Goal: Share content: Share content

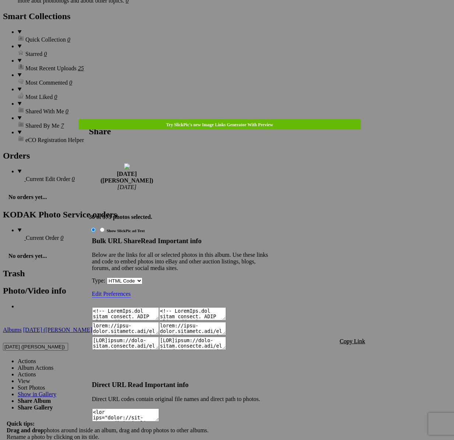
scroll to position [1917, 0]
click at [360, 338] on span "Copy Link" at bounding box center [352, 341] width 25 height 6
click at [234, 23] on div at bounding box center [227, 220] width 454 height 440
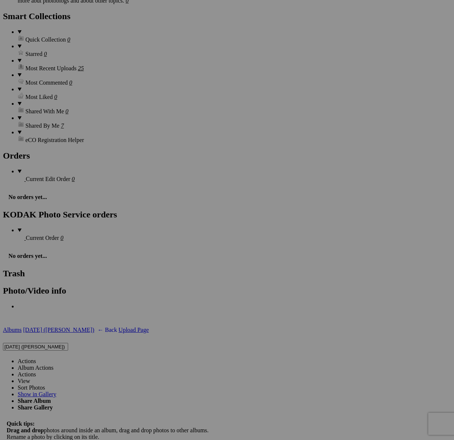
click at [36, 358] on link "Actions" at bounding box center [27, 361] width 18 height 6
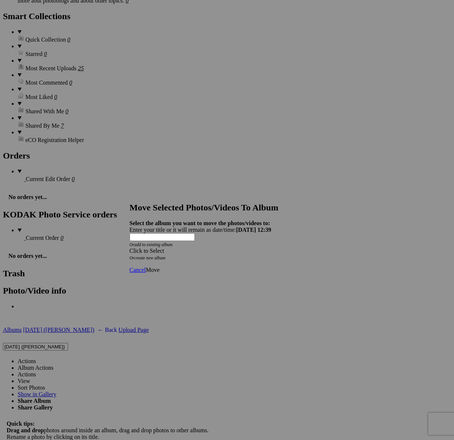
click at [249, 248] on div "Click to Select" at bounding box center [227, 251] width 195 height 7
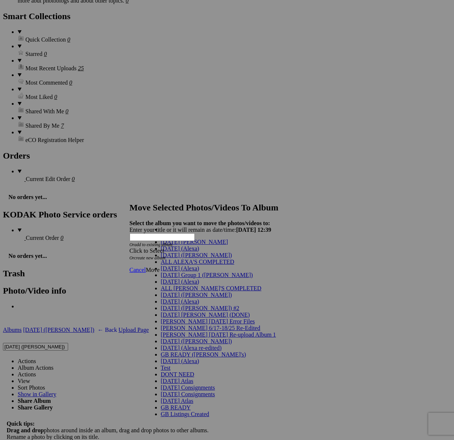
click at [189, 258] on link "[DATE] ([PERSON_NAME])" at bounding box center [196, 255] width 71 height 6
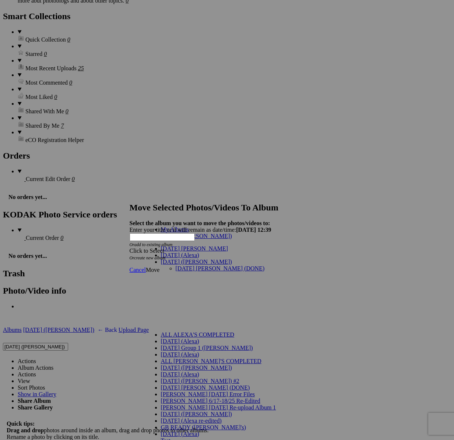
click at [176, 265] on link "[DATE] [PERSON_NAME] (DONE)" at bounding box center [220, 268] width 89 height 6
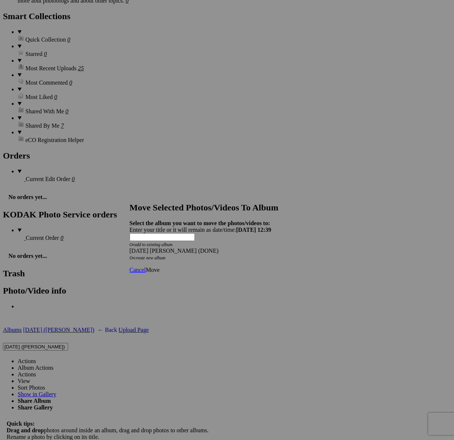
click at [159, 267] on span "Move" at bounding box center [153, 270] width 14 height 6
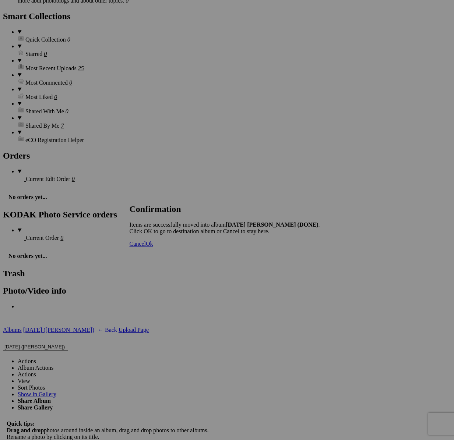
click at [146, 247] on span "Cancel" at bounding box center [138, 244] width 16 height 6
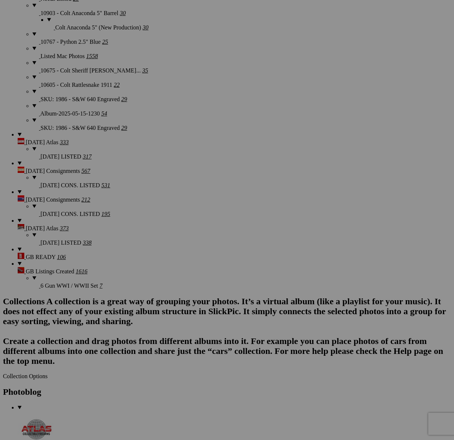
scroll to position [1641, 0]
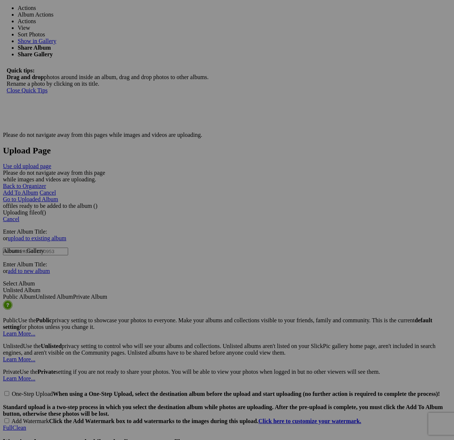
scroll to position [2271, 0]
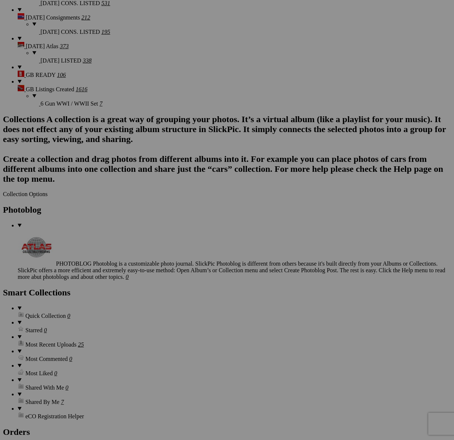
scroll to position [1610, 0]
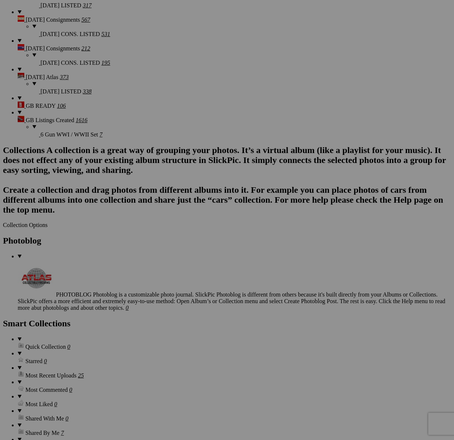
drag, startPoint x: 185, startPoint y: 177, endPoint x: 189, endPoint y: 176, distance: 3.7
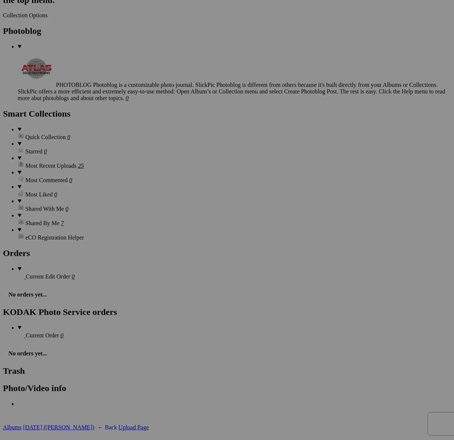
scroll to position [1833, 0]
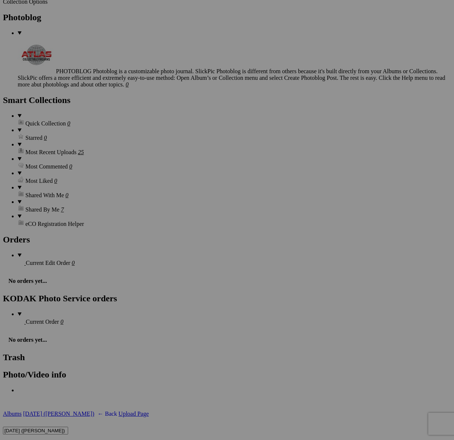
click at [68, 427] on input "[DATE] ([PERSON_NAME])" at bounding box center [35, 431] width 65 height 8
click at [36, 440] on link "Actions" at bounding box center [27, 445] width 18 height 6
type textarea "<!-- [DOMAIN_NAME] image hosting. HTML Bulk Share code Starts Here --> <div sty…"
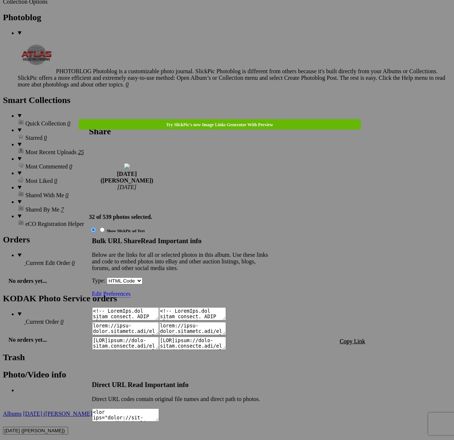
click at [361, 338] on span "Copy Link" at bounding box center [352, 341] width 25 height 6
click at [232, 22] on div at bounding box center [227, 220] width 454 height 440
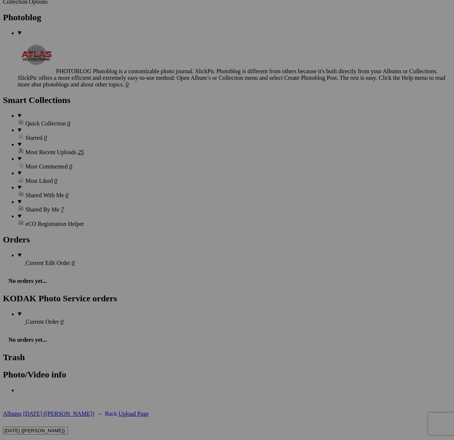
click at [36, 440] on link "Actions" at bounding box center [27, 445] width 18 height 6
drag, startPoint x: 249, startPoint y: 92, endPoint x: 250, endPoint y: 96, distance: 4.1
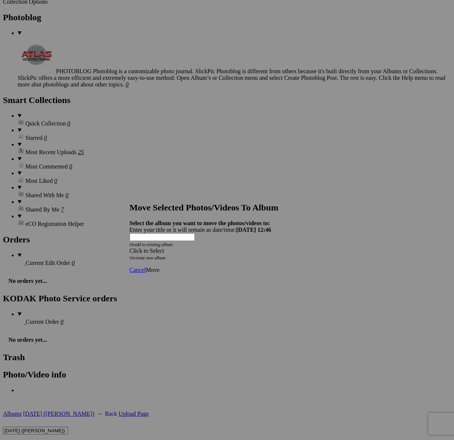
click at [190, 248] on div "Click to Select" at bounding box center [227, 251] width 195 height 7
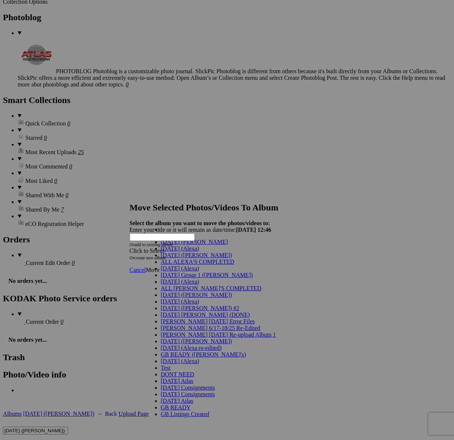
click at [169, 258] on span "[DATE] ([PERSON_NAME])" at bounding box center [196, 255] width 71 height 6
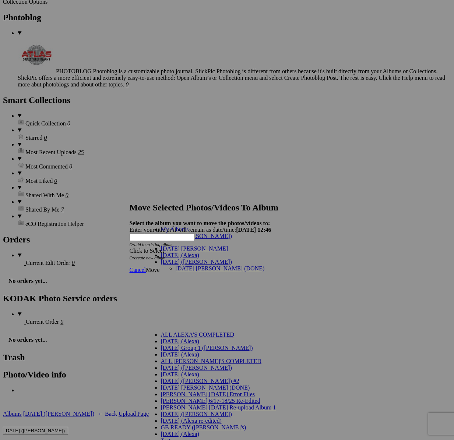
click at [184, 265] on link "[DATE] [PERSON_NAME] (DONE)" at bounding box center [220, 268] width 89 height 6
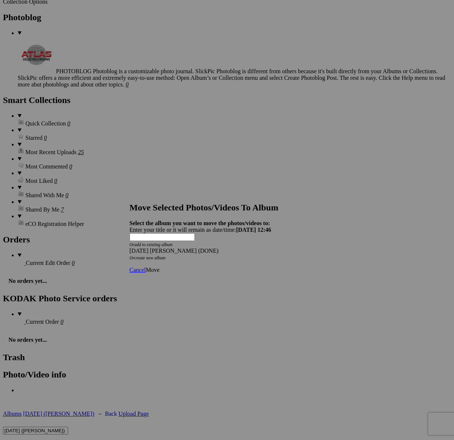
click at [159, 267] on span "Move" at bounding box center [153, 270] width 14 height 6
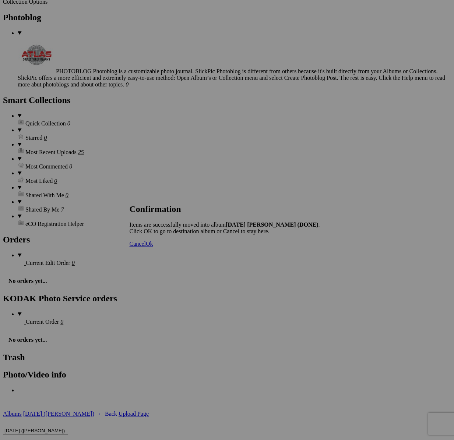
click at [146, 247] on span "Cancel" at bounding box center [138, 244] width 16 height 6
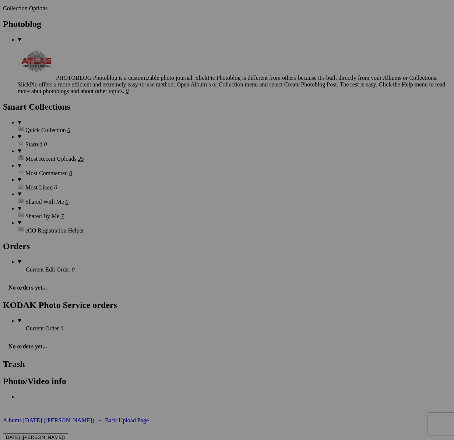
scroll to position [1826, 0]
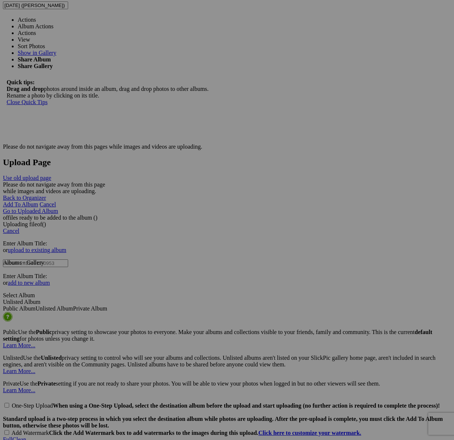
scroll to position [2340, 0]
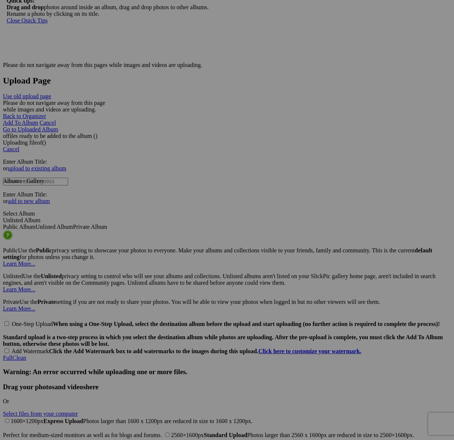
type textarea "<!-- [DOMAIN_NAME] image hosting. HTML Bulk Share code Starts Here --> <div sty…"
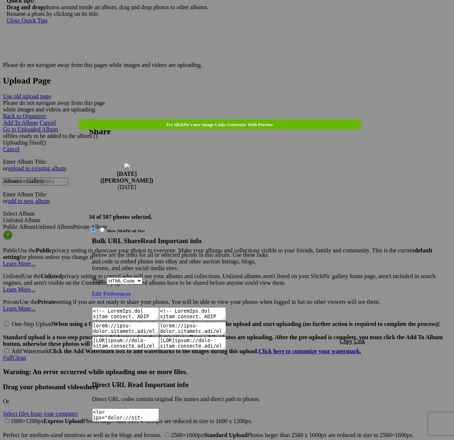
click at [352, 338] on span "Copy Link" at bounding box center [352, 341] width 25 height 6
click at [232, 20] on div at bounding box center [227, 220] width 454 height 440
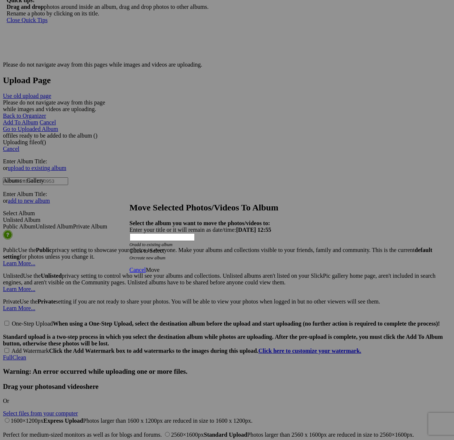
click at [259, 248] on div "Click to Select" at bounding box center [227, 251] width 195 height 7
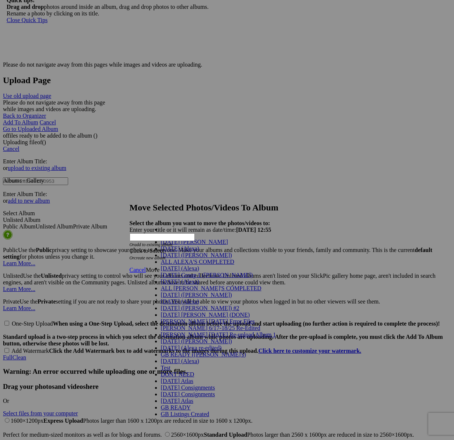
click at [177, 258] on span "[DATE] ([PERSON_NAME])" at bounding box center [196, 255] width 71 height 6
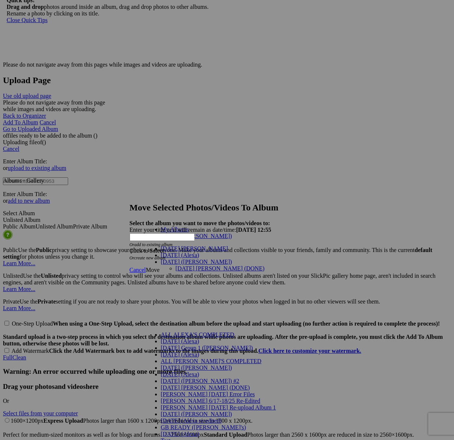
click at [178, 265] on link "[DATE] [PERSON_NAME] (DONE)" at bounding box center [220, 268] width 89 height 6
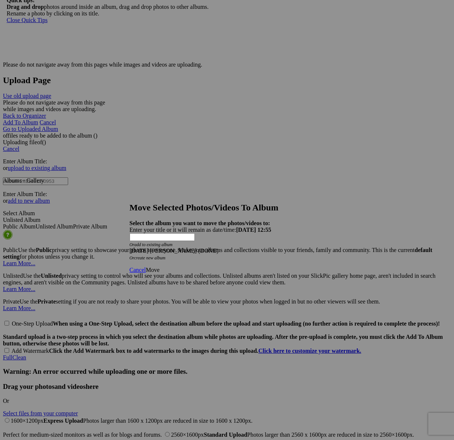
click at [159, 267] on span "Move" at bounding box center [153, 270] width 14 height 6
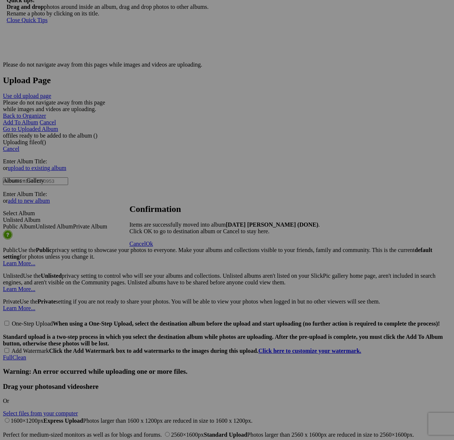
click at [146, 247] on span "Cancel" at bounding box center [138, 244] width 16 height 6
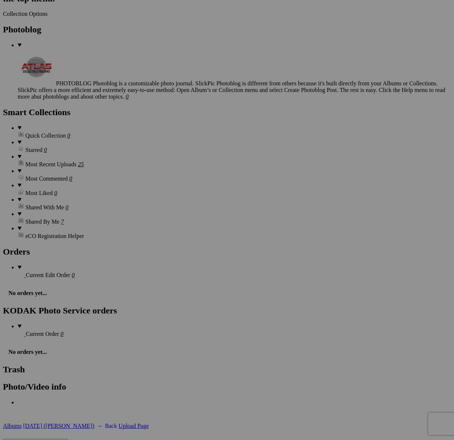
scroll to position [1756, 0]
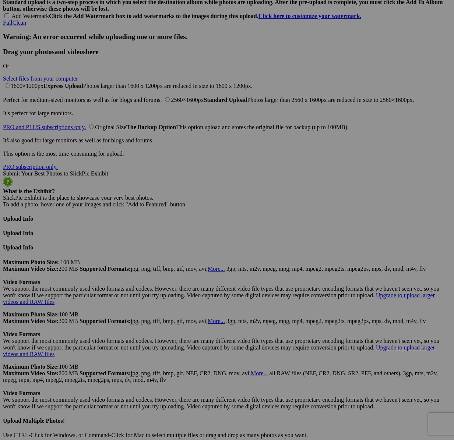
scroll to position [2637, 0]
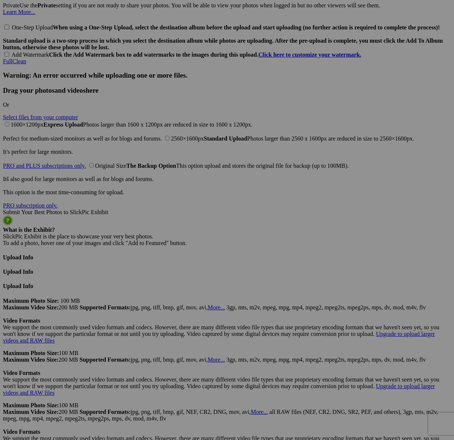
drag, startPoint x: 186, startPoint y: 71, endPoint x: 228, endPoint y: 26, distance: 61.4
type textarea "<!-- [DOMAIN_NAME] image hosting. HTML Bulk Share code Starts Here --> <div sty…"
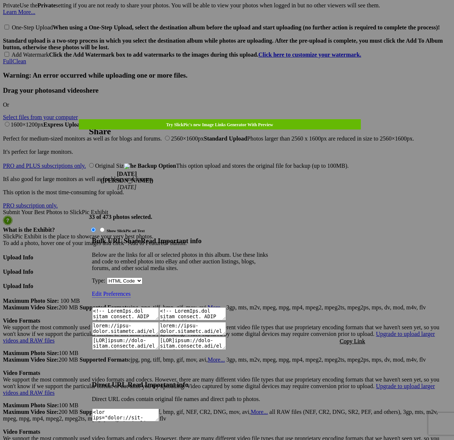
click at [354, 338] on span "Copy Link" at bounding box center [352, 341] width 25 height 6
click at [237, 17] on div at bounding box center [227, 220] width 454 height 440
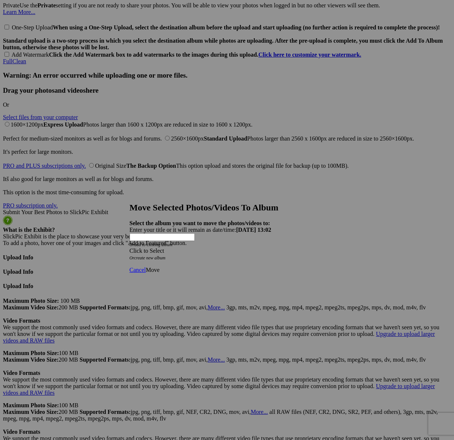
drag, startPoint x: 270, startPoint y: 225, endPoint x: 232, endPoint y: 245, distance: 43.1
click at [270, 248] on div "Click to Select" at bounding box center [227, 251] width 195 height 7
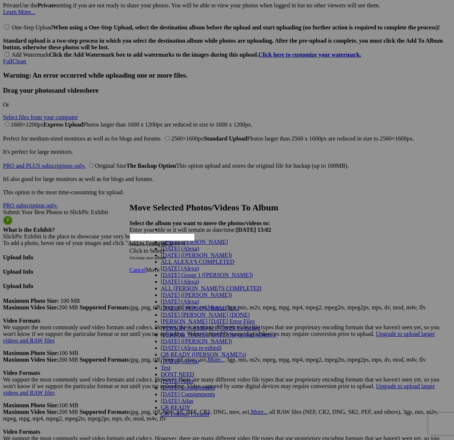
click at [168, 258] on span "[DATE] ([PERSON_NAME])" at bounding box center [196, 255] width 71 height 6
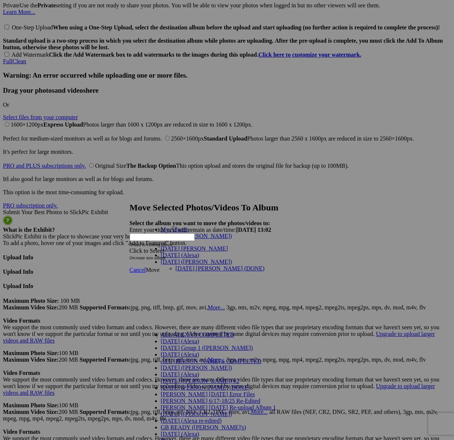
drag, startPoint x: 180, startPoint y: 256, endPoint x: 218, endPoint y: 256, distance: 38.3
click at [180, 265] on link "[DATE] [PERSON_NAME] (DONE)" at bounding box center [220, 268] width 89 height 6
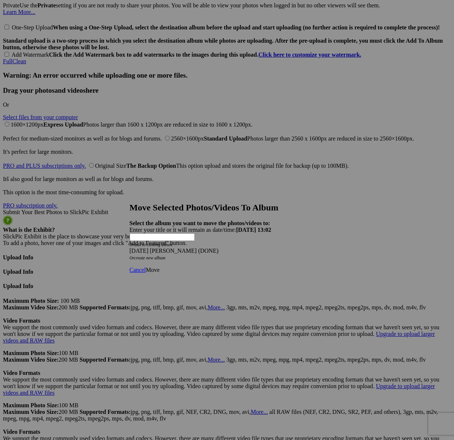
click at [159, 267] on span "Move" at bounding box center [153, 270] width 14 height 6
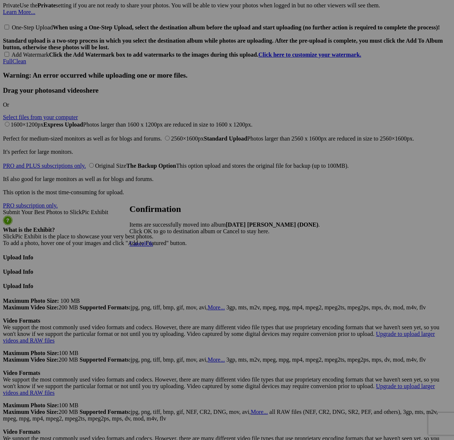
click at [146, 247] on span "Cancel" at bounding box center [138, 244] width 16 height 6
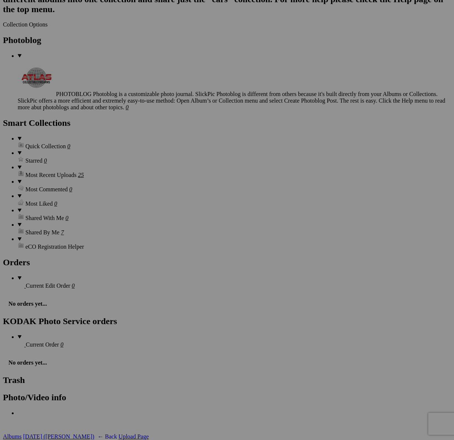
scroll to position [1809, 0]
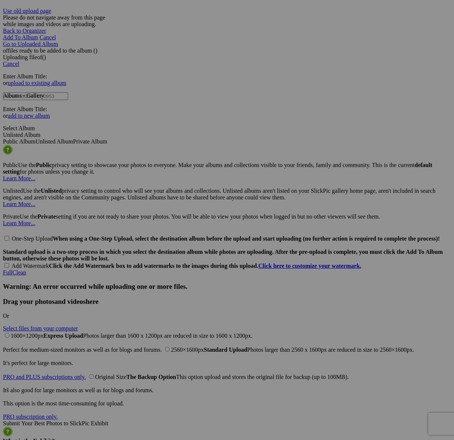
scroll to position [2427, 0]
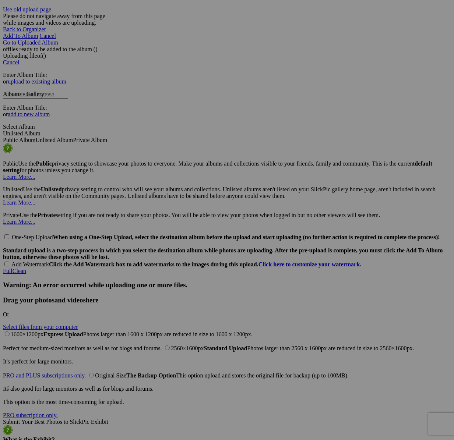
drag, startPoint x: 257, startPoint y: 279, endPoint x: 269, endPoint y: 304, distance: 28.3
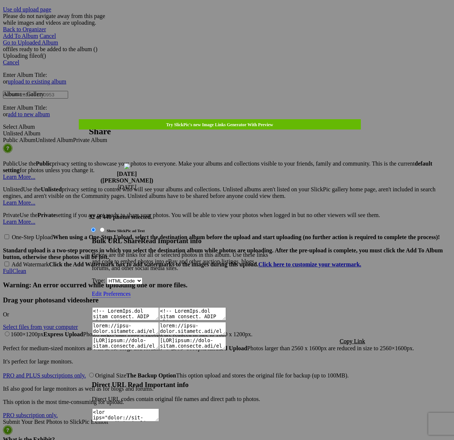
click at [355, 338] on span "Copy Link" at bounding box center [352, 341] width 25 height 6
click at [231, 13] on div at bounding box center [227, 220] width 454 height 440
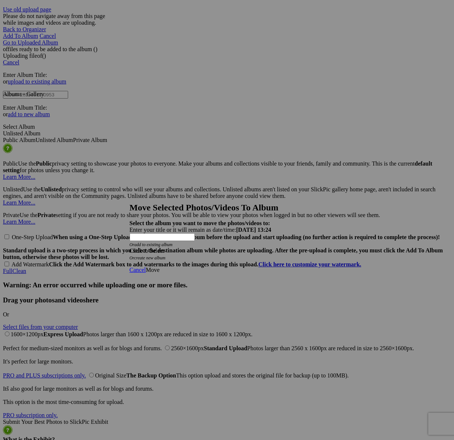
click at [220, 248] on div "Click to Select" at bounding box center [227, 251] width 195 height 7
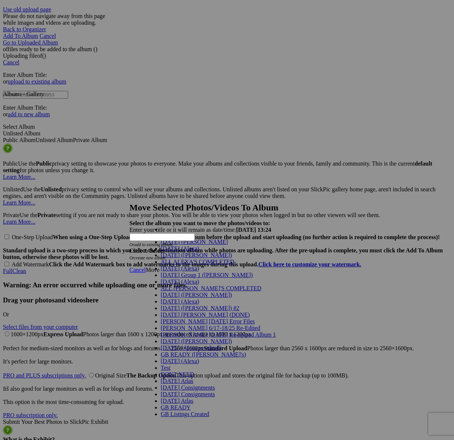
click at [164, 258] on span "[DATE] ([PERSON_NAME])" at bounding box center [196, 255] width 71 height 6
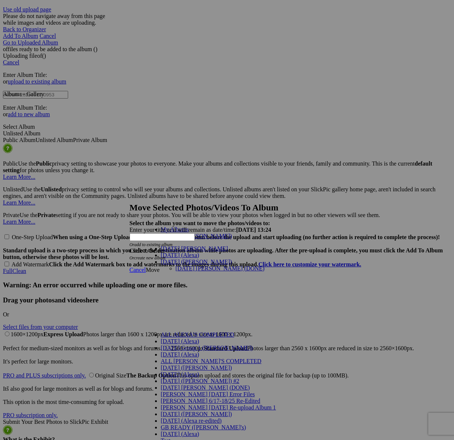
click at [201, 265] on link "[DATE] [PERSON_NAME] (DONE)" at bounding box center [220, 268] width 89 height 6
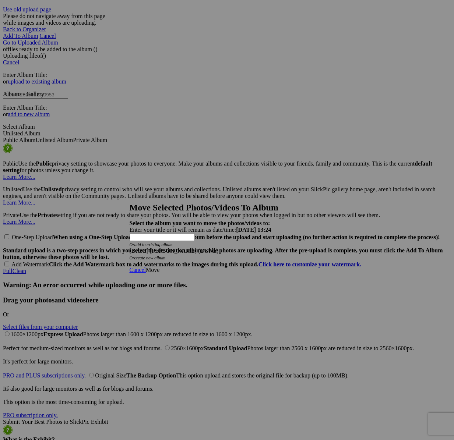
drag, startPoint x: 323, startPoint y: 255, endPoint x: 312, endPoint y: 255, distance: 11.0
click at [159, 267] on link "Move" at bounding box center [153, 270] width 14 height 6
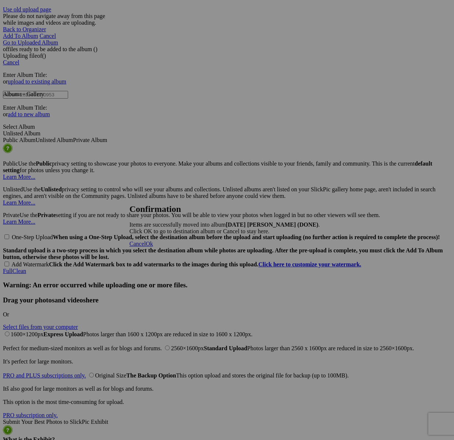
click at [146, 247] on span "Cancel" at bounding box center [138, 244] width 16 height 6
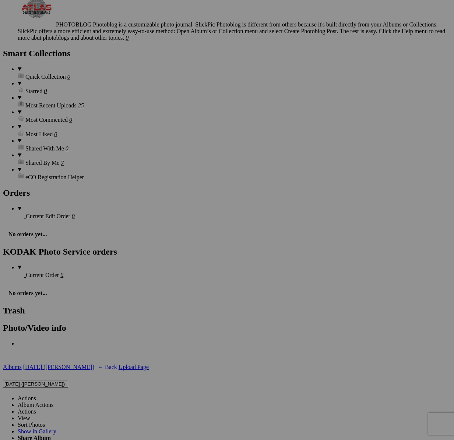
scroll to position [1796, 0]
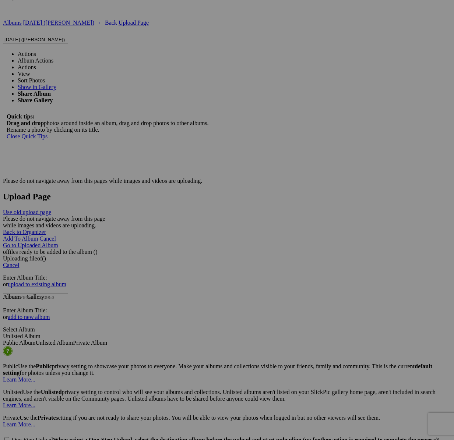
scroll to position [2624, 0]
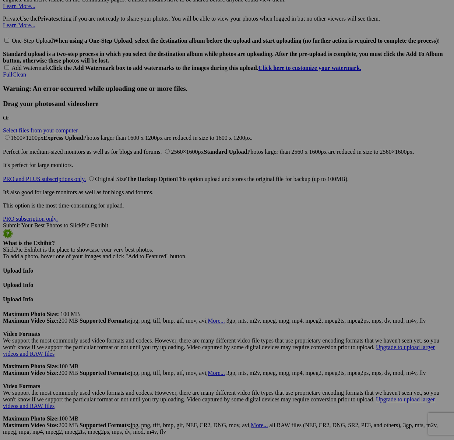
drag, startPoint x: 187, startPoint y: 178, endPoint x: 226, endPoint y: 14, distance: 168.0
type textarea "<!-- [DOMAIN_NAME] image hosting. HTML Bulk Share code Starts Here --> <div sty…"
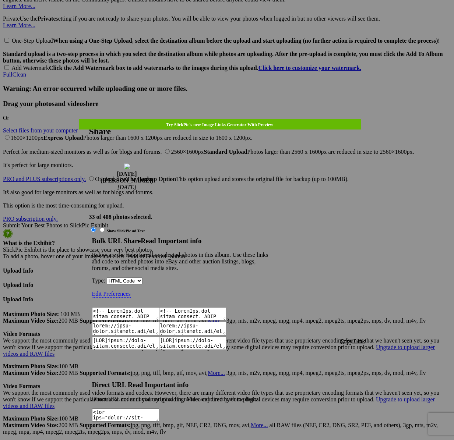
click at [354, 338] on span "Copy Link" at bounding box center [352, 341] width 25 height 6
click at [238, 24] on div at bounding box center [227, 220] width 454 height 440
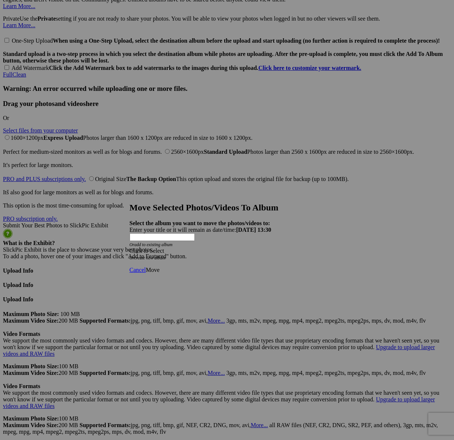
drag, startPoint x: 234, startPoint y: 224, endPoint x: 201, endPoint y: 248, distance: 40.8
click at [234, 248] on div "Click to Select" at bounding box center [227, 251] width 195 height 7
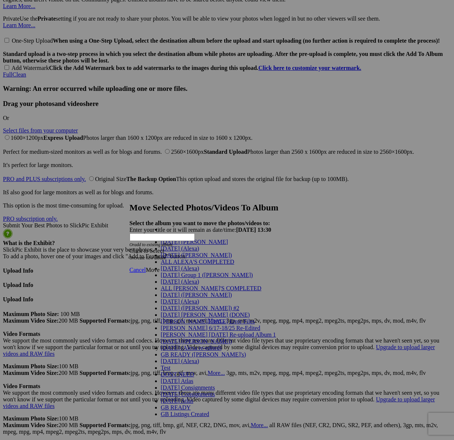
click at [173, 258] on span "[DATE] ([PERSON_NAME])" at bounding box center [196, 255] width 71 height 6
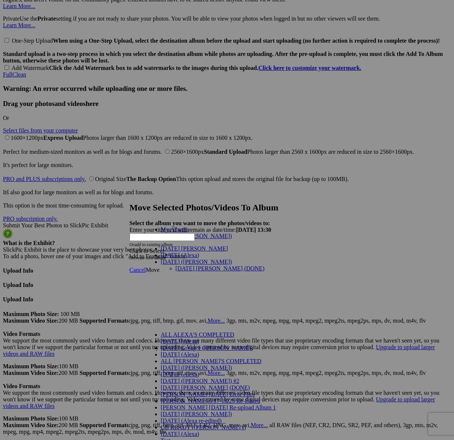
drag, startPoint x: 191, startPoint y: 258, endPoint x: 222, endPoint y: 258, distance: 30.9
click at [191, 265] on link "[DATE] [PERSON_NAME] (DONE)" at bounding box center [220, 268] width 89 height 6
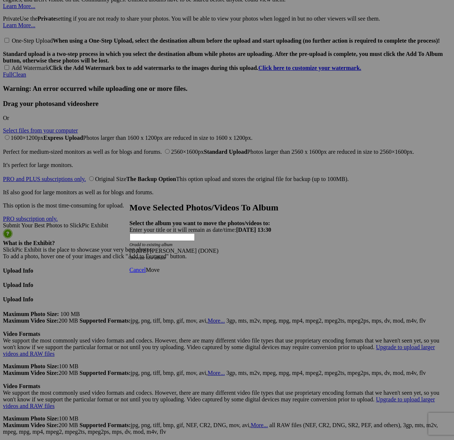
click at [159, 267] on span "Move" at bounding box center [153, 270] width 14 height 6
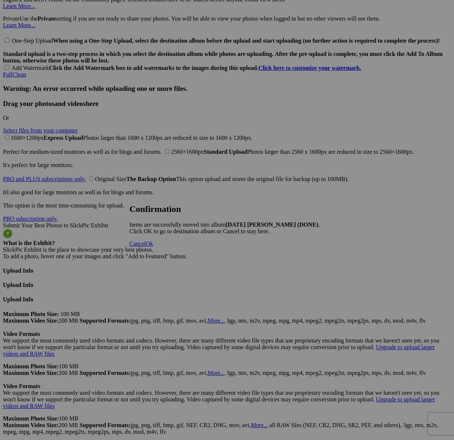
click at [146, 247] on span "Cancel" at bounding box center [138, 244] width 16 height 6
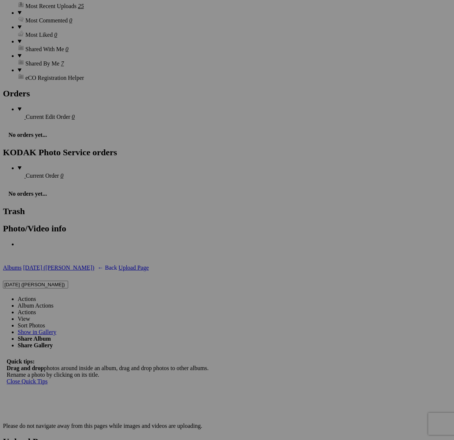
scroll to position [1966, 0]
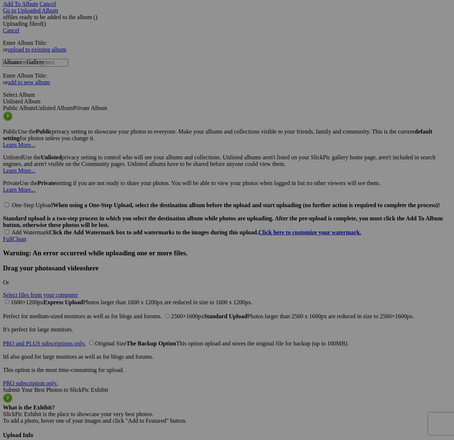
scroll to position [2559, 0]
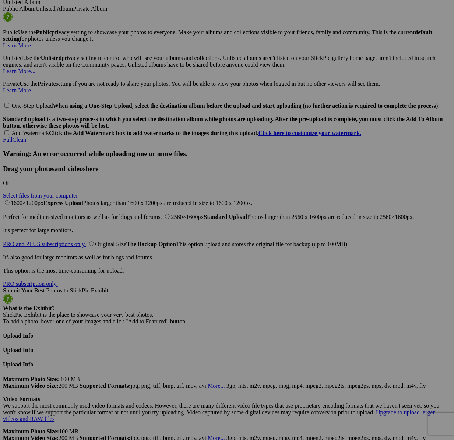
drag, startPoint x: 244, startPoint y: 32, endPoint x: 236, endPoint y: 22, distance: 13.1
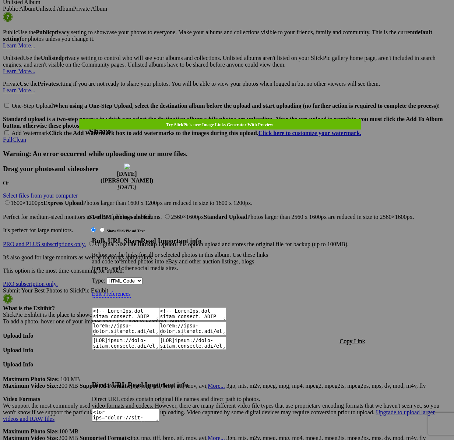
type textarea "<!-- [DOMAIN_NAME] image hosting. HTML Bulk Share code Starts Here --> <div sty…"
click at [353, 338] on span "Copy Link" at bounding box center [352, 341] width 25 height 6
click at [354, 338] on span "Copy Link" at bounding box center [352, 341] width 25 height 6
click at [235, 17] on div at bounding box center [227, 220] width 454 height 440
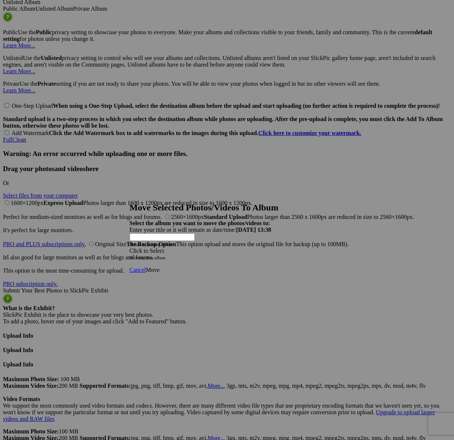
click at [274, 248] on div "Click to Select" at bounding box center [227, 251] width 195 height 7
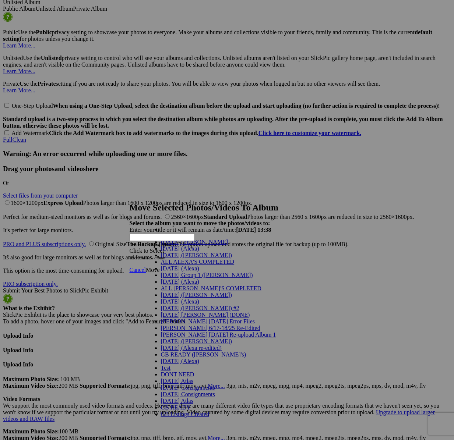
click at [176, 258] on span "[DATE] ([PERSON_NAME])" at bounding box center [196, 255] width 71 height 6
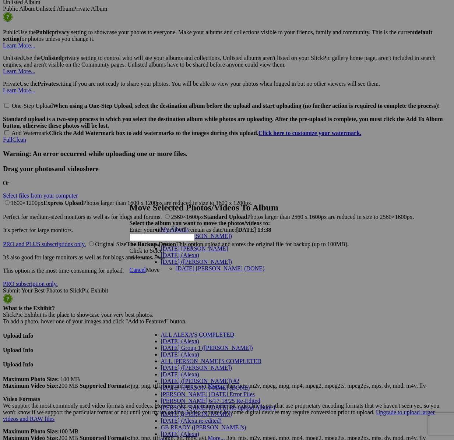
click at [179, 265] on link "[DATE] [PERSON_NAME] (DONE)" at bounding box center [220, 268] width 89 height 6
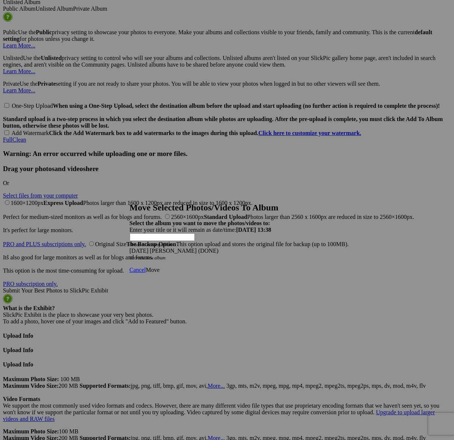
click at [159, 267] on span "Move" at bounding box center [153, 270] width 14 height 6
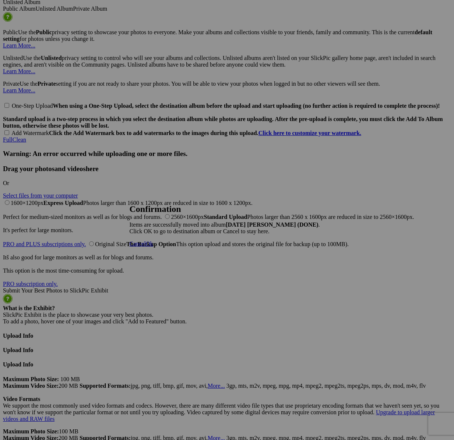
click at [146, 247] on span "Cancel" at bounding box center [138, 244] width 16 height 6
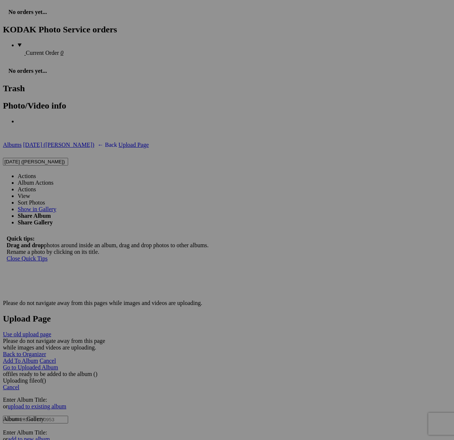
scroll to position [2004, 0]
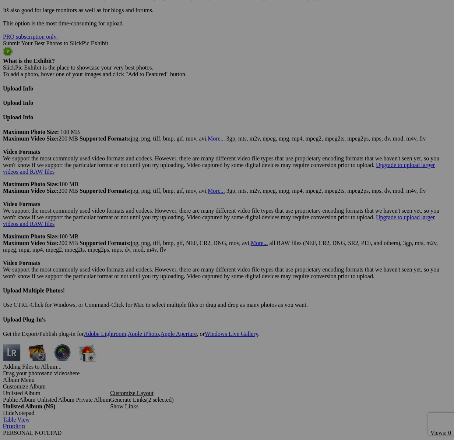
scroll to position [2807, 0]
type textarea "<!-- [DOMAIN_NAME] image hosting. HTML Bulk Share code Starts Here --> <div sty…"
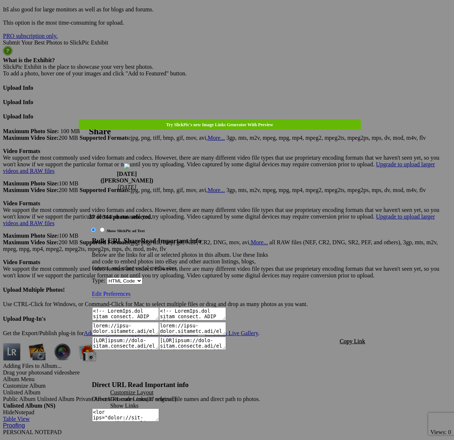
click at [355, 338] on span "Copy Link" at bounding box center [352, 341] width 25 height 6
click at [233, 23] on div at bounding box center [227, 220] width 454 height 440
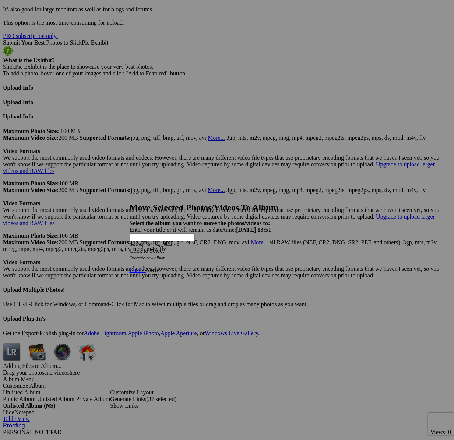
click at [130, 248] on span at bounding box center [130, 251] width 0 height 6
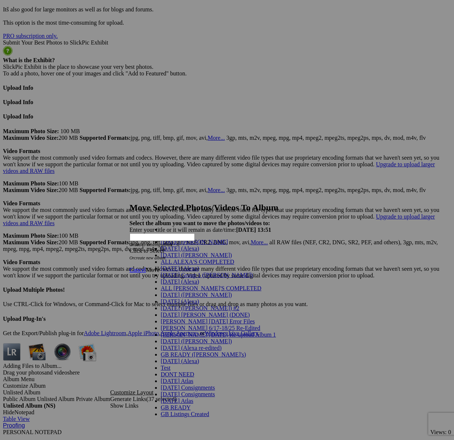
click at [182, 258] on link "[DATE] ([PERSON_NAME])" at bounding box center [196, 255] width 71 height 6
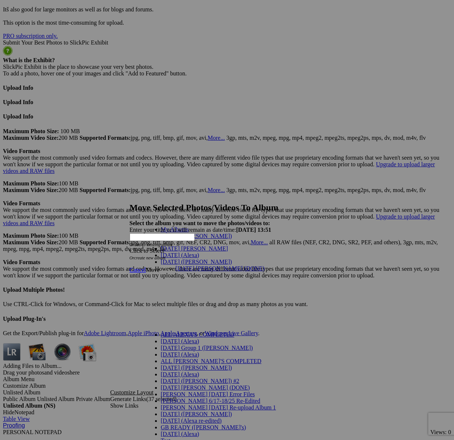
click at [183, 265] on link "[DATE] [PERSON_NAME] (DONE)" at bounding box center [220, 268] width 89 height 6
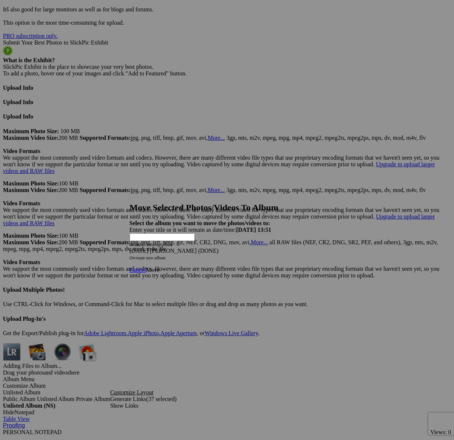
click at [159, 267] on span "Move" at bounding box center [153, 270] width 14 height 6
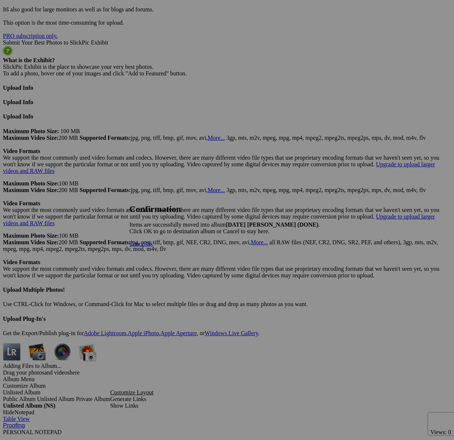
click at [146, 247] on span "Cancel" at bounding box center [138, 244] width 16 height 6
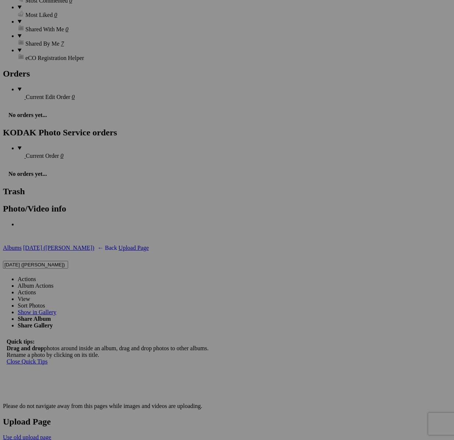
scroll to position [2036, 0]
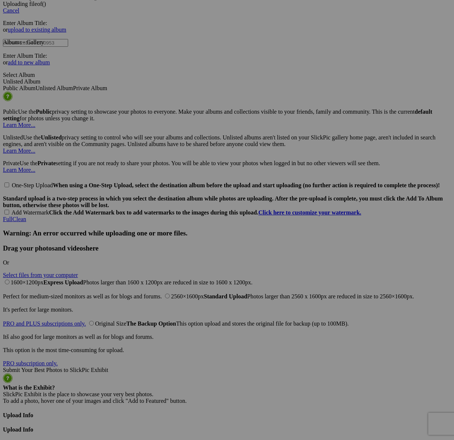
type textarea "<!-- [DOMAIN_NAME] image hosting. HTML Bulk Share code Starts Here --> <div sty…"
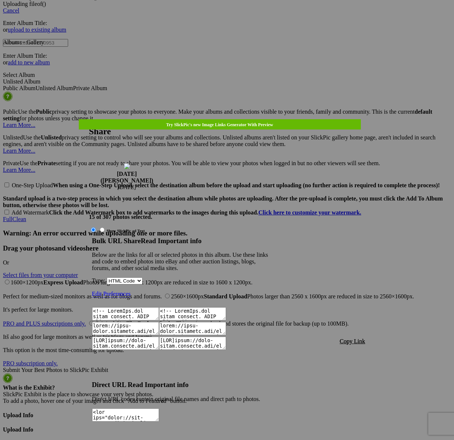
click at [355, 338] on span "Copy Link" at bounding box center [352, 341] width 25 height 6
click at [234, 23] on div at bounding box center [227, 220] width 454 height 440
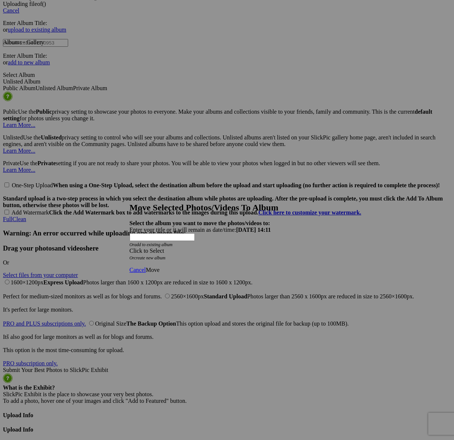
click at [130, 248] on span at bounding box center [130, 251] width 0 height 6
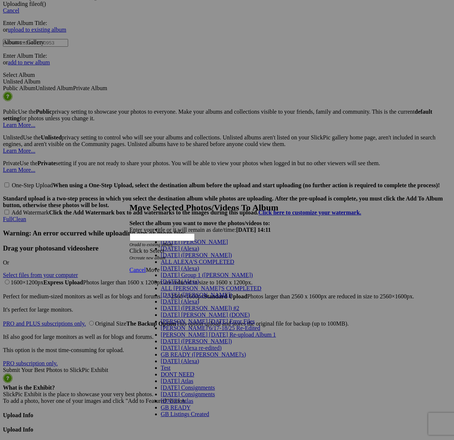
click at [187, 258] on link "[DATE] ([PERSON_NAME])" at bounding box center [196, 255] width 71 height 6
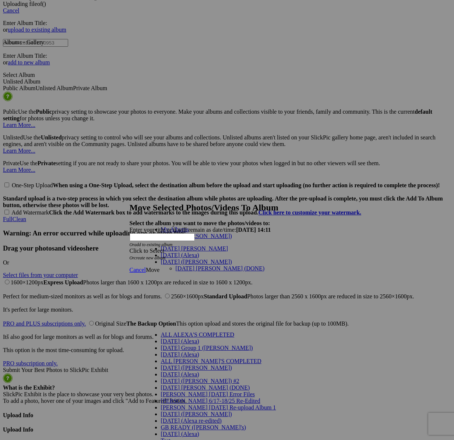
click at [186, 265] on link "[DATE] [PERSON_NAME] (DONE)" at bounding box center [220, 268] width 89 height 6
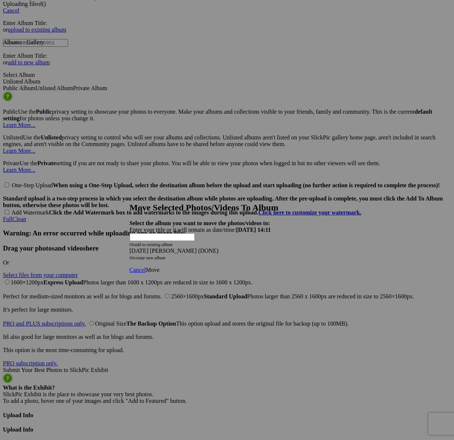
click at [159, 267] on span "Move" at bounding box center [153, 270] width 14 height 6
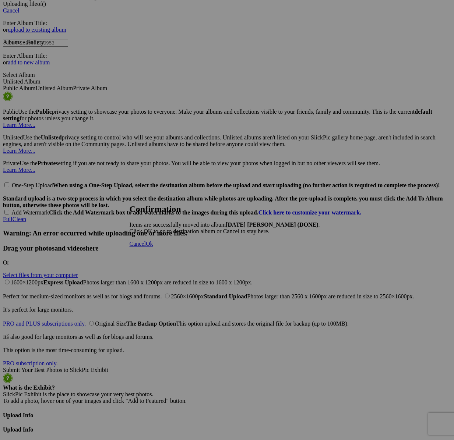
click at [146, 247] on span "Cancel" at bounding box center [138, 244] width 16 height 6
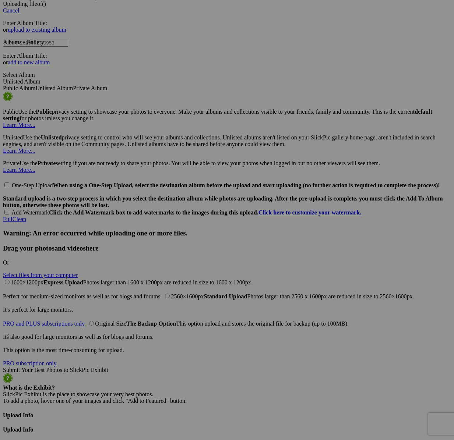
scroll to position [2187, 0]
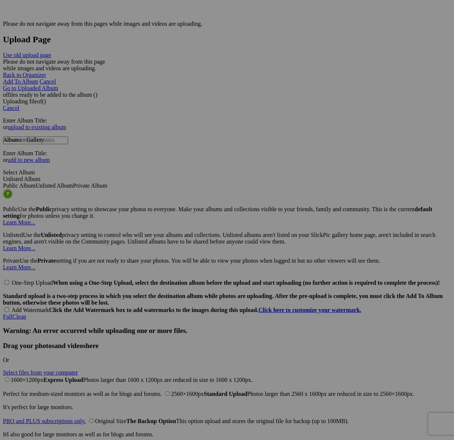
scroll to position [2587, 0]
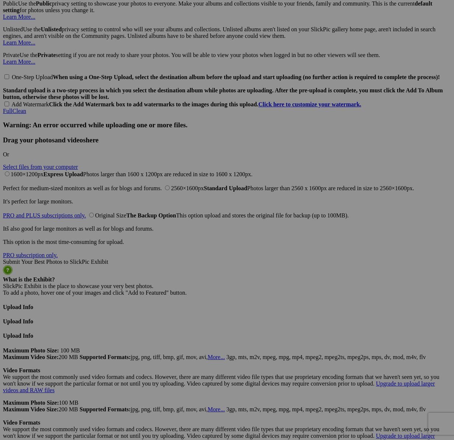
drag, startPoint x: 187, startPoint y: 307, endPoint x: 258, endPoint y: 261, distance: 84.8
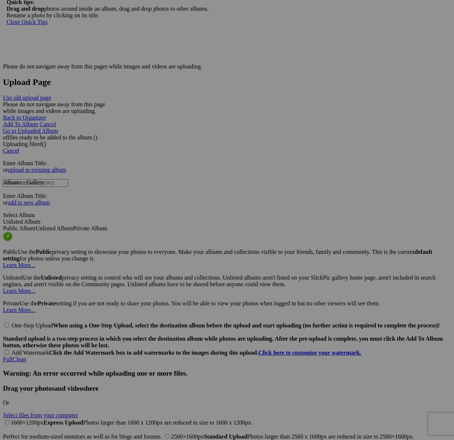
scroll to position [2345, 0]
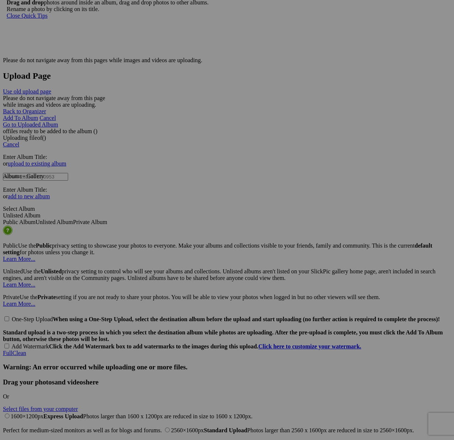
type textarea "<!-- [DOMAIN_NAME] image hosting. HTML Bulk Share code Starts Here --> <div sty…"
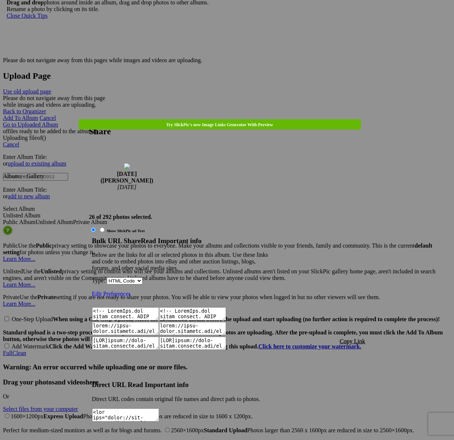
click at [358, 338] on span "Copy Link" at bounding box center [352, 341] width 25 height 6
click at [228, 20] on div at bounding box center [227, 220] width 454 height 440
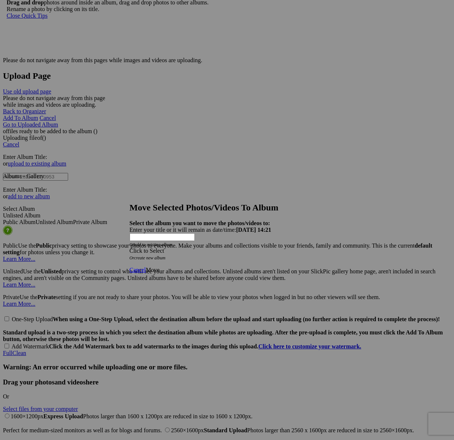
click at [276, 248] on div "Click to Select" at bounding box center [227, 251] width 195 height 7
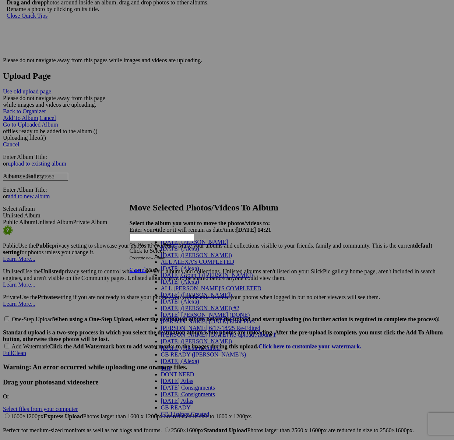
click at [170, 258] on span "[DATE] ([PERSON_NAME])" at bounding box center [196, 255] width 71 height 6
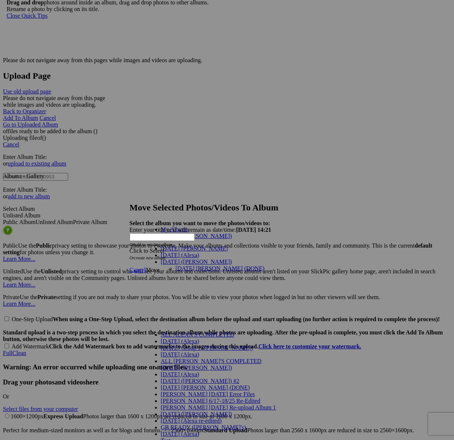
click at [178, 265] on link "[DATE] [PERSON_NAME] (DONE)" at bounding box center [220, 268] width 89 height 6
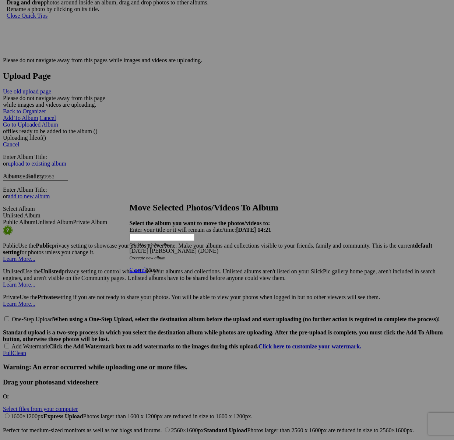
click at [159, 267] on span "Move" at bounding box center [153, 270] width 14 height 6
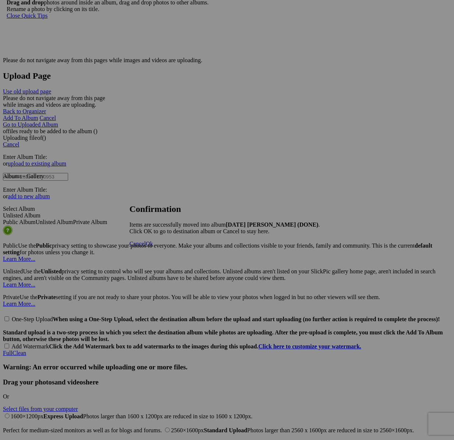
click at [146, 247] on span "Cancel" at bounding box center [138, 244] width 16 height 6
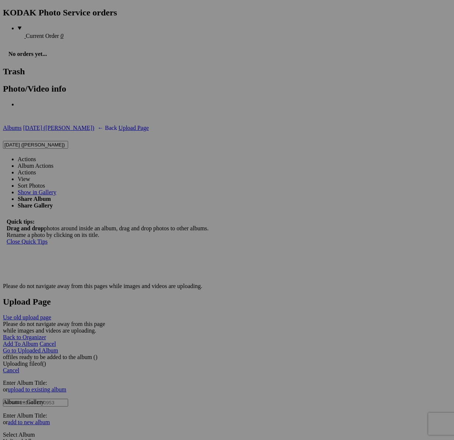
scroll to position [2217, 0]
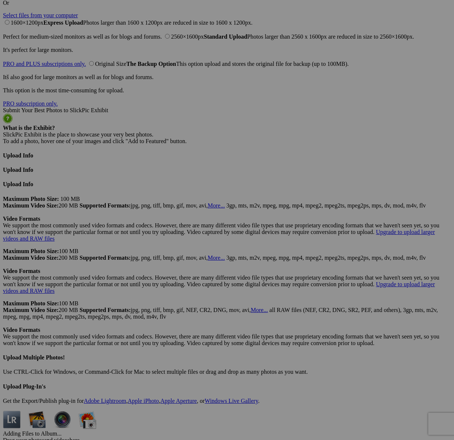
scroll to position [2739, 0]
